Goal: Task Accomplishment & Management: Use online tool/utility

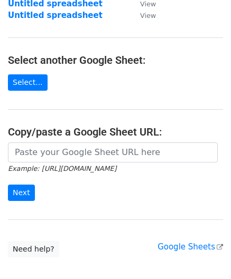
scroll to position [106, 0]
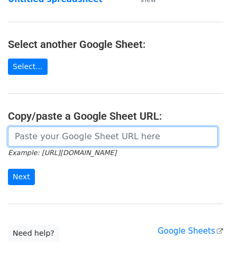
click at [38, 138] on input "url" at bounding box center [112, 137] width 209 height 20
paste input "[URL][DOMAIN_NAME]"
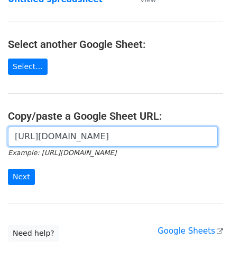
scroll to position [0, 224]
type input "[URL][DOMAIN_NAME]"
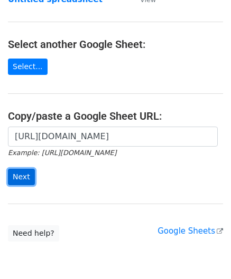
click at [26, 175] on input "Next" at bounding box center [21, 177] width 27 height 16
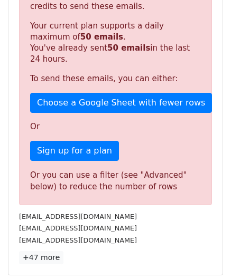
scroll to position [356, 0]
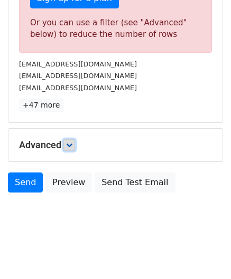
click at [74, 146] on link at bounding box center [69, 145] width 12 height 12
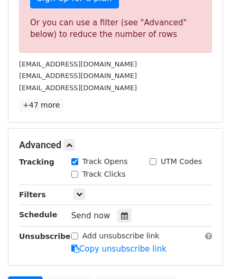
drag, startPoint x: 119, startPoint y: 214, endPoint x: 124, endPoint y: 182, distance: 32.0
click at [121, 214] on icon at bounding box center [124, 215] width 7 height 7
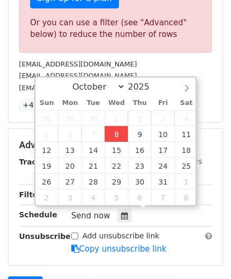
type input "[DATE] 12:00"
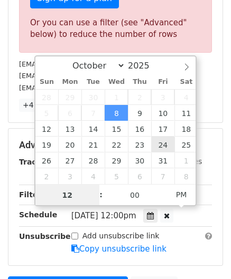
paste input "6"
type input "6"
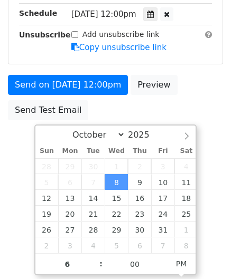
type input "2025-10-08 18:00"
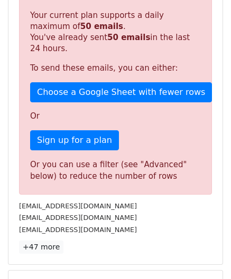
scroll to position [484, 0]
